Goal: Task Accomplishment & Management: Complete application form

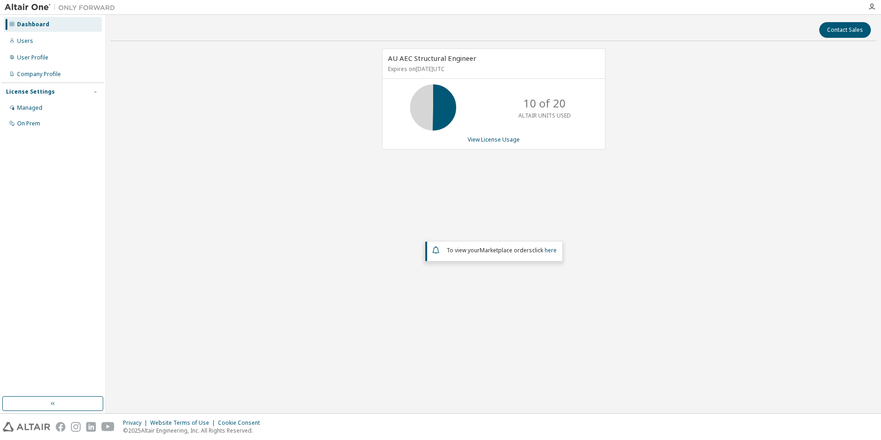
click at [94, 94] on icon "button" at bounding box center [96, 92] width 6 height 6
click at [36, 108] on div "Managed" at bounding box center [29, 107] width 25 height 7
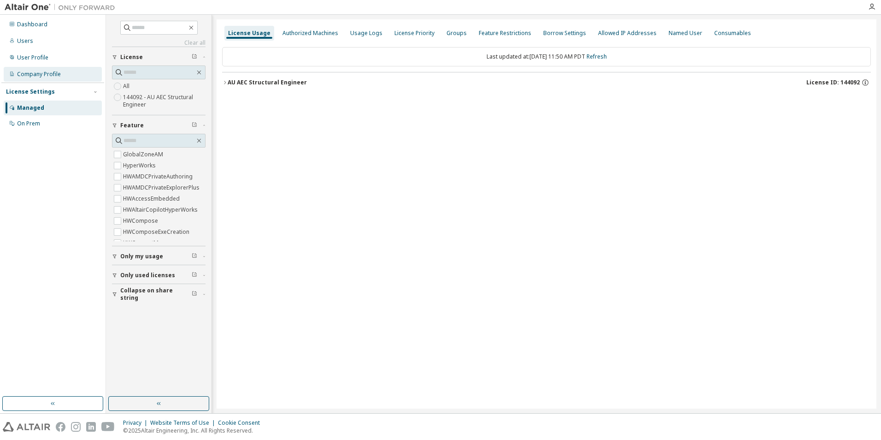
click at [32, 74] on div "Company Profile" at bounding box center [39, 73] width 44 height 7
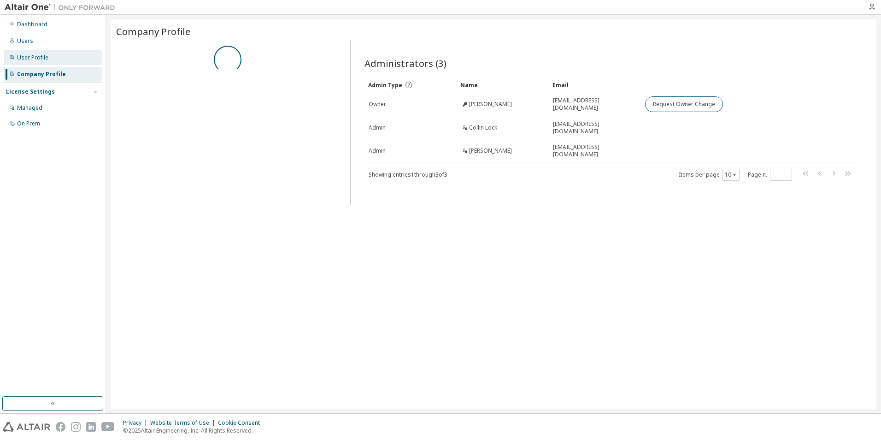
click at [40, 54] on div "User Profile" at bounding box center [32, 57] width 31 height 7
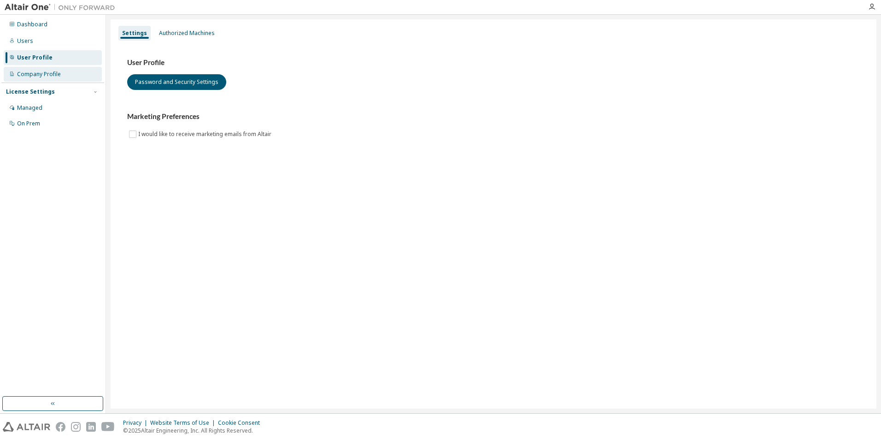
click at [39, 68] on div "Company Profile" at bounding box center [53, 74] width 98 height 15
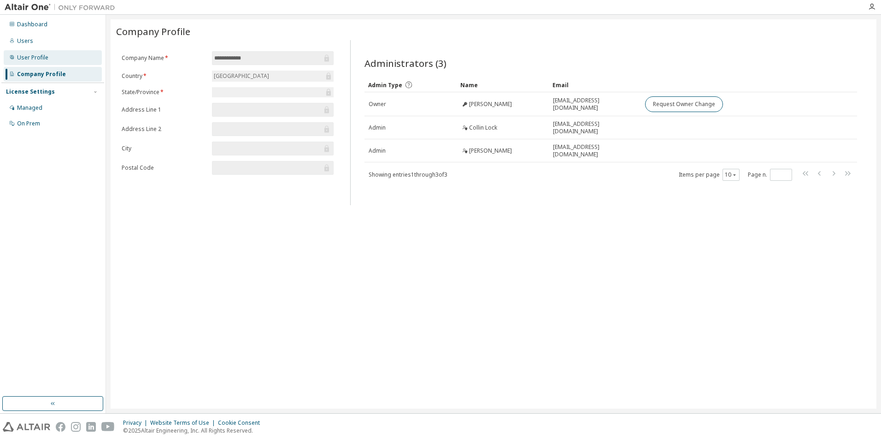
click at [35, 58] on div "User Profile" at bounding box center [32, 57] width 31 height 7
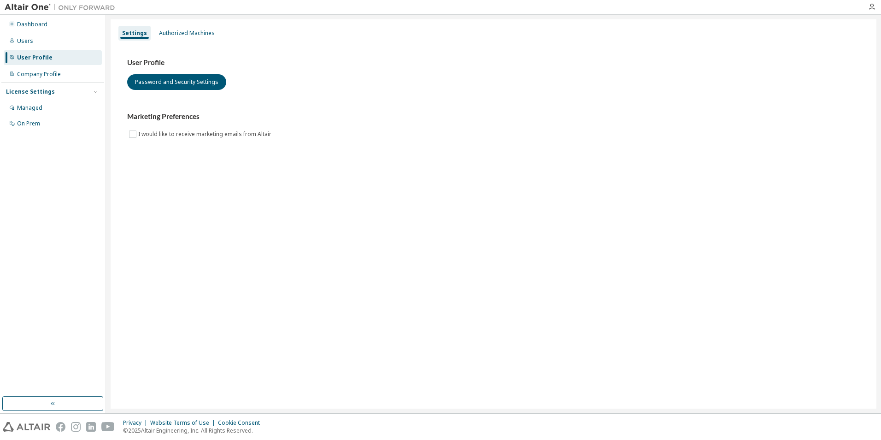
click at [38, 115] on div "Managed On Prem" at bounding box center [52, 115] width 103 height 30
click at [38, 109] on div "Managed" at bounding box center [29, 107] width 25 height 7
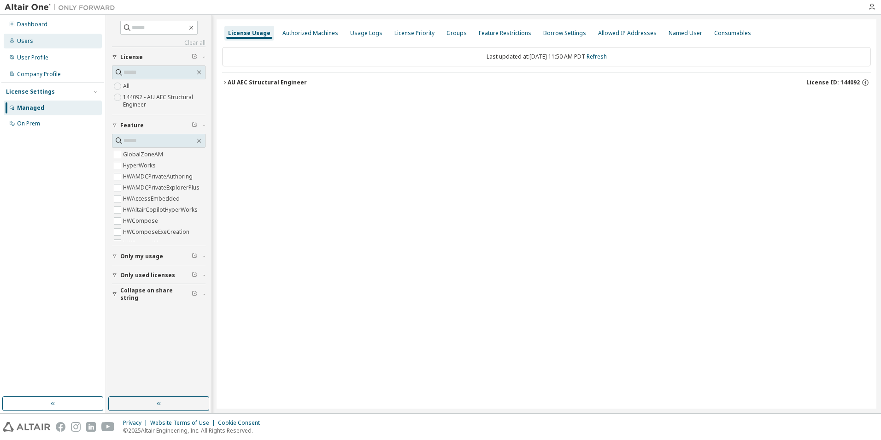
click at [34, 42] on div "Users" at bounding box center [53, 41] width 98 height 15
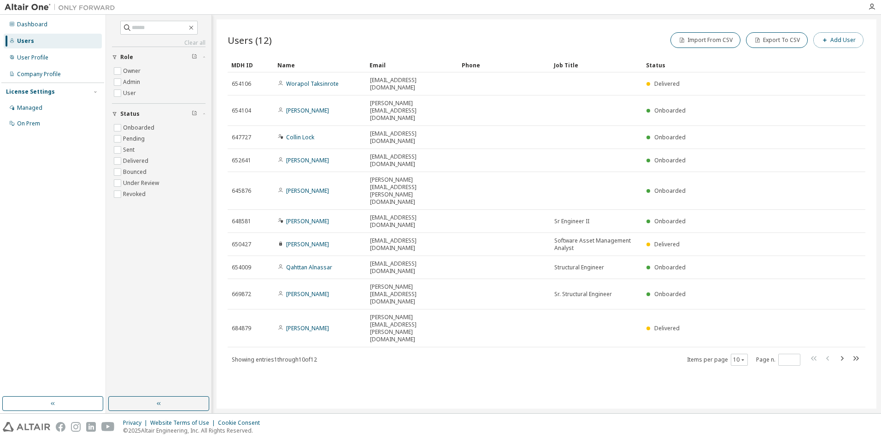
click at [834, 39] on button "Add User" at bounding box center [838, 40] width 50 height 16
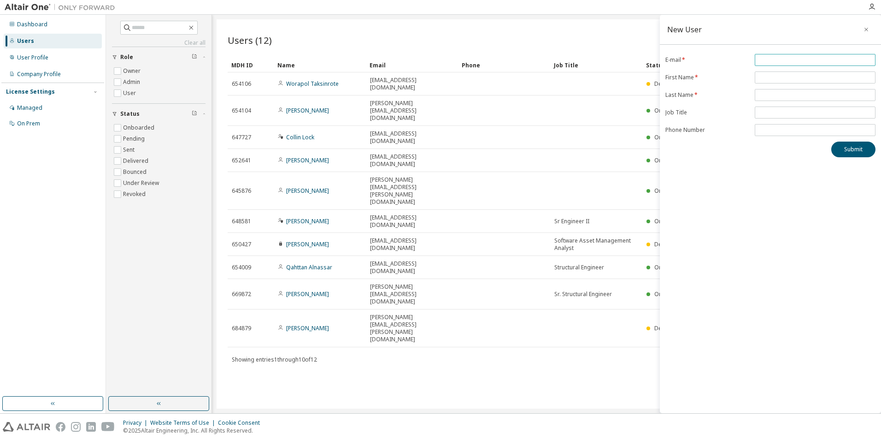
click at [787, 57] on input "email" at bounding box center [815, 59] width 116 height 7
paste input "**********"
type input "**********"
click at [784, 75] on input "text" at bounding box center [815, 77] width 116 height 7
type input "******"
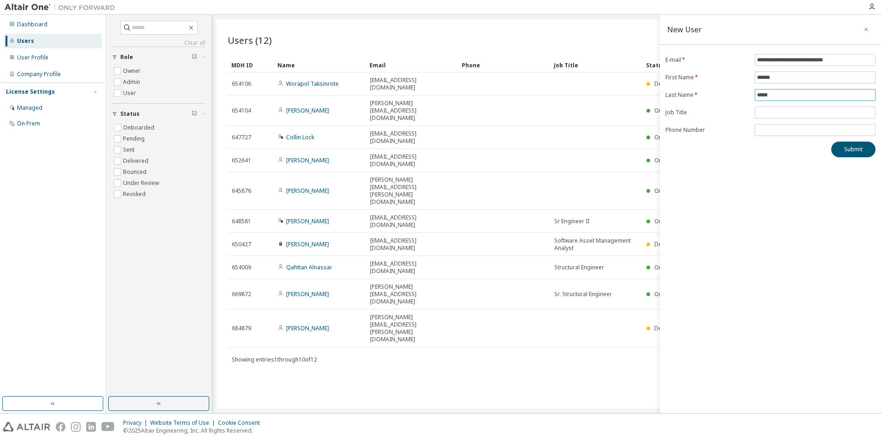
type input "*****"
click at [853, 152] on button "Submit" at bounding box center [853, 149] width 44 height 16
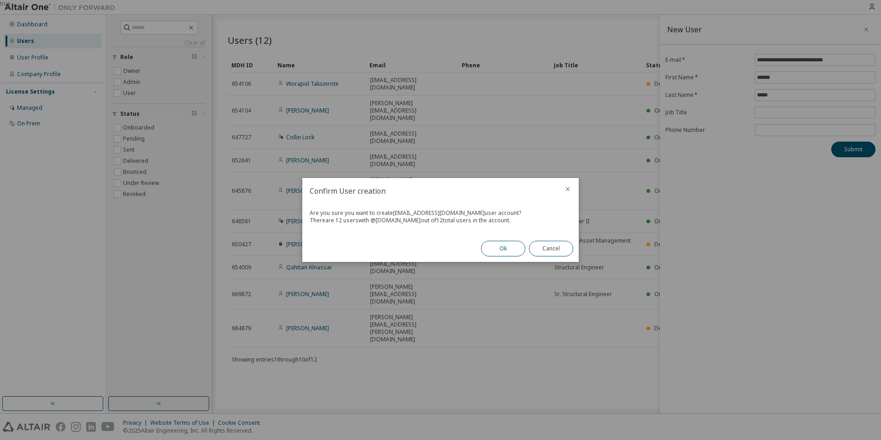
click at [502, 246] on button "Ok" at bounding box center [503, 248] width 44 height 16
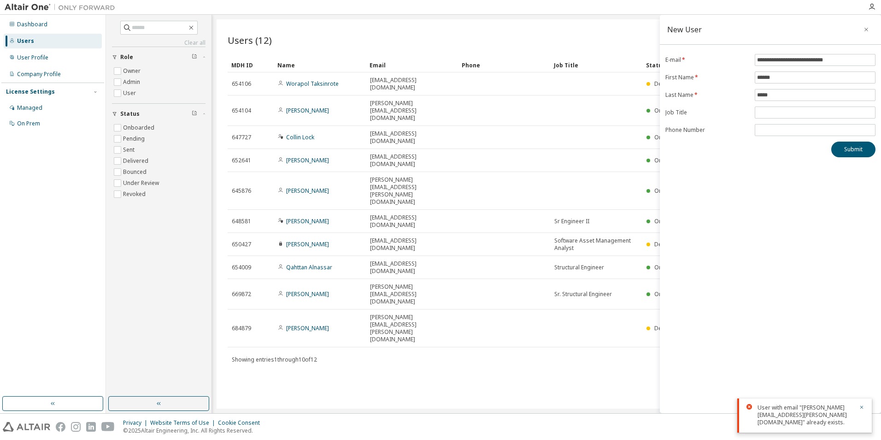
drag, startPoint x: 421, startPoint y: 294, endPoint x: 482, endPoint y: 293, distance: 61.3
drag, startPoint x: 474, startPoint y: 305, endPoint x: 589, endPoint y: 326, distance: 116.9
click at [867, 26] on icon "button" at bounding box center [866, 29] width 6 height 7
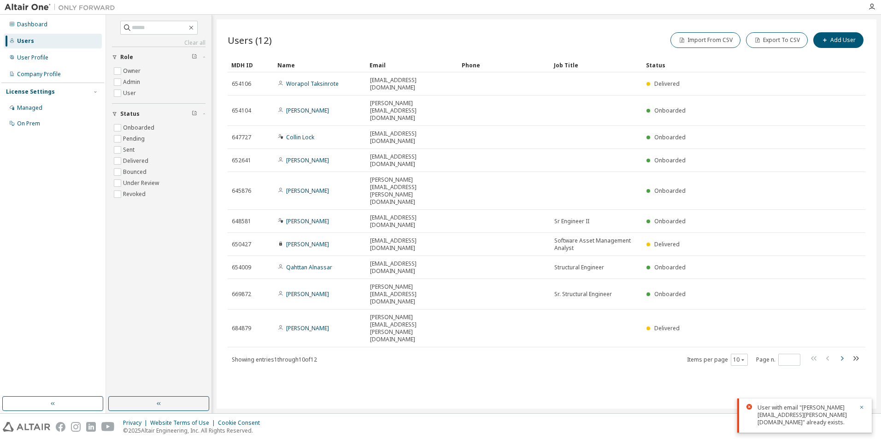
click at [843, 352] on icon "button" at bounding box center [841, 357] width 11 height 11
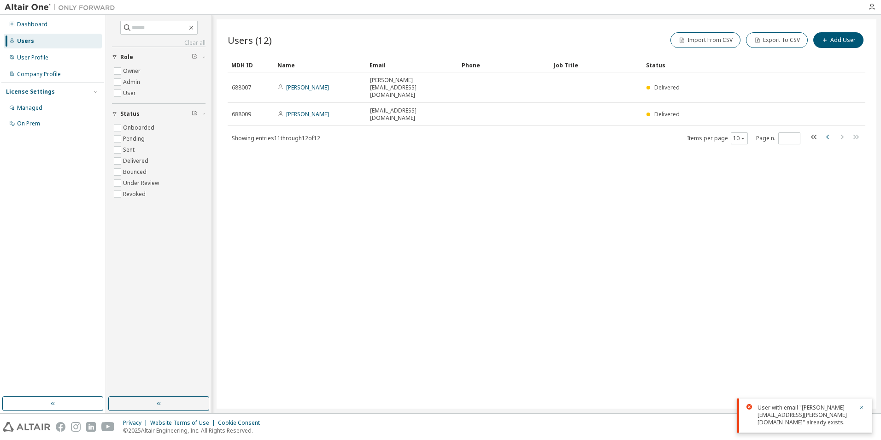
click at [826, 131] on icon "button" at bounding box center [827, 136] width 11 height 11
type input "*"
